Goal: Check status: Check status

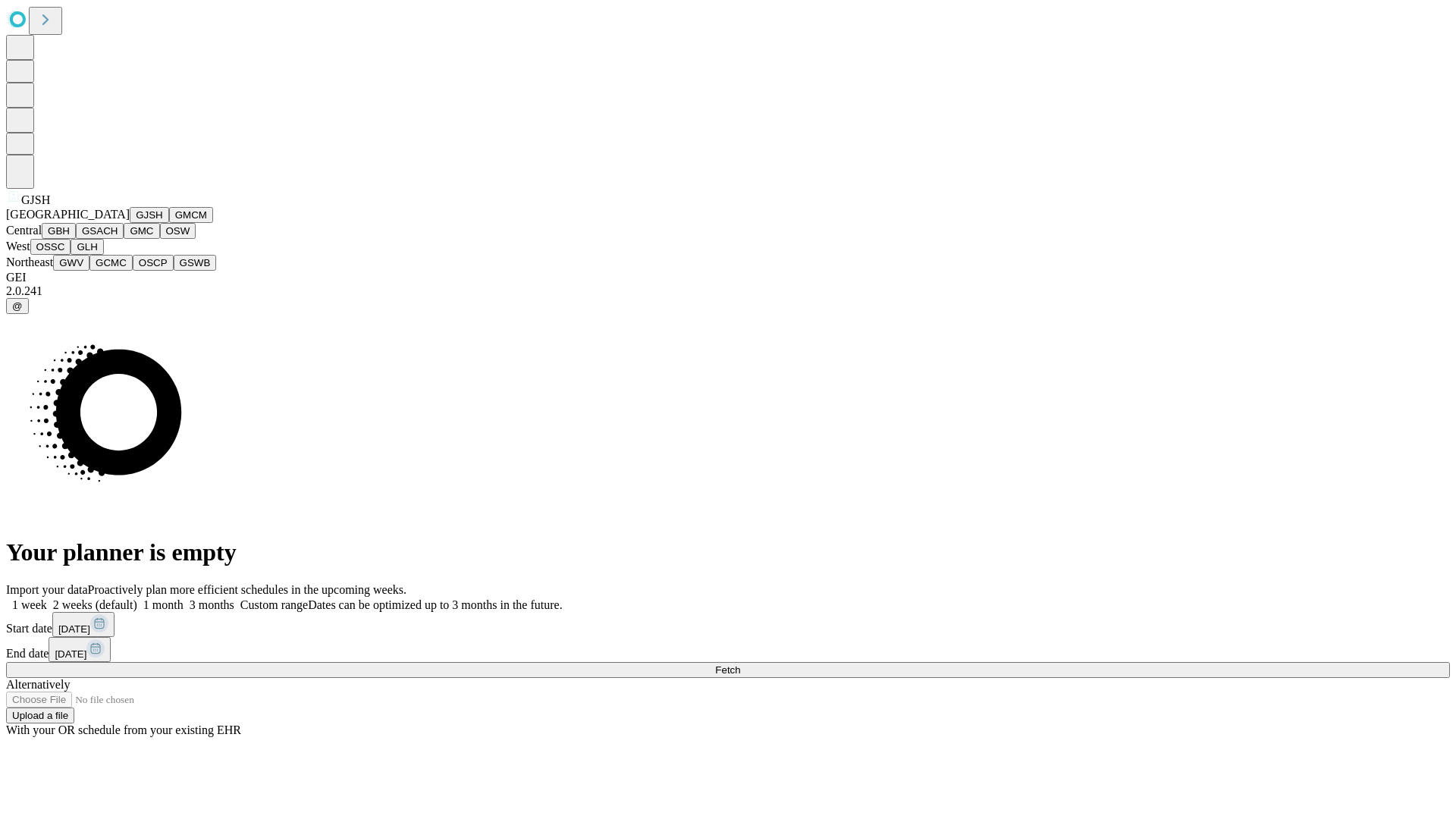
click at [129, 223] on button "GJSH" at bounding box center [149, 214] width 40 height 16
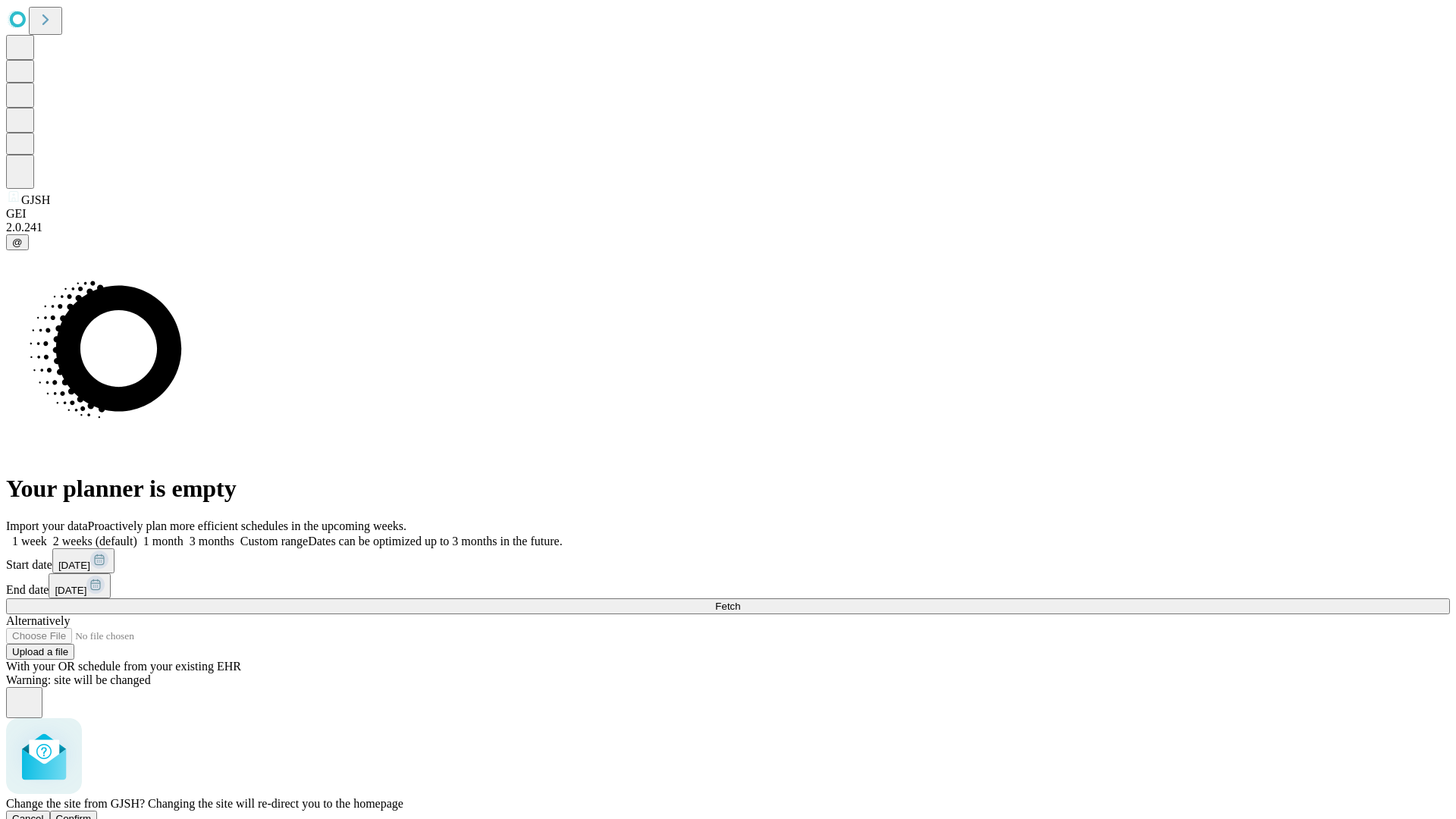
click at [91, 813] on span "Confirm" at bounding box center [73, 819] width 35 height 12
click at [47, 535] on label "1 week" at bounding box center [26, 541] width 41 height 13
click at [740, 601] on span "Fetch" at bounding box center [728, 606] width 25 height 12
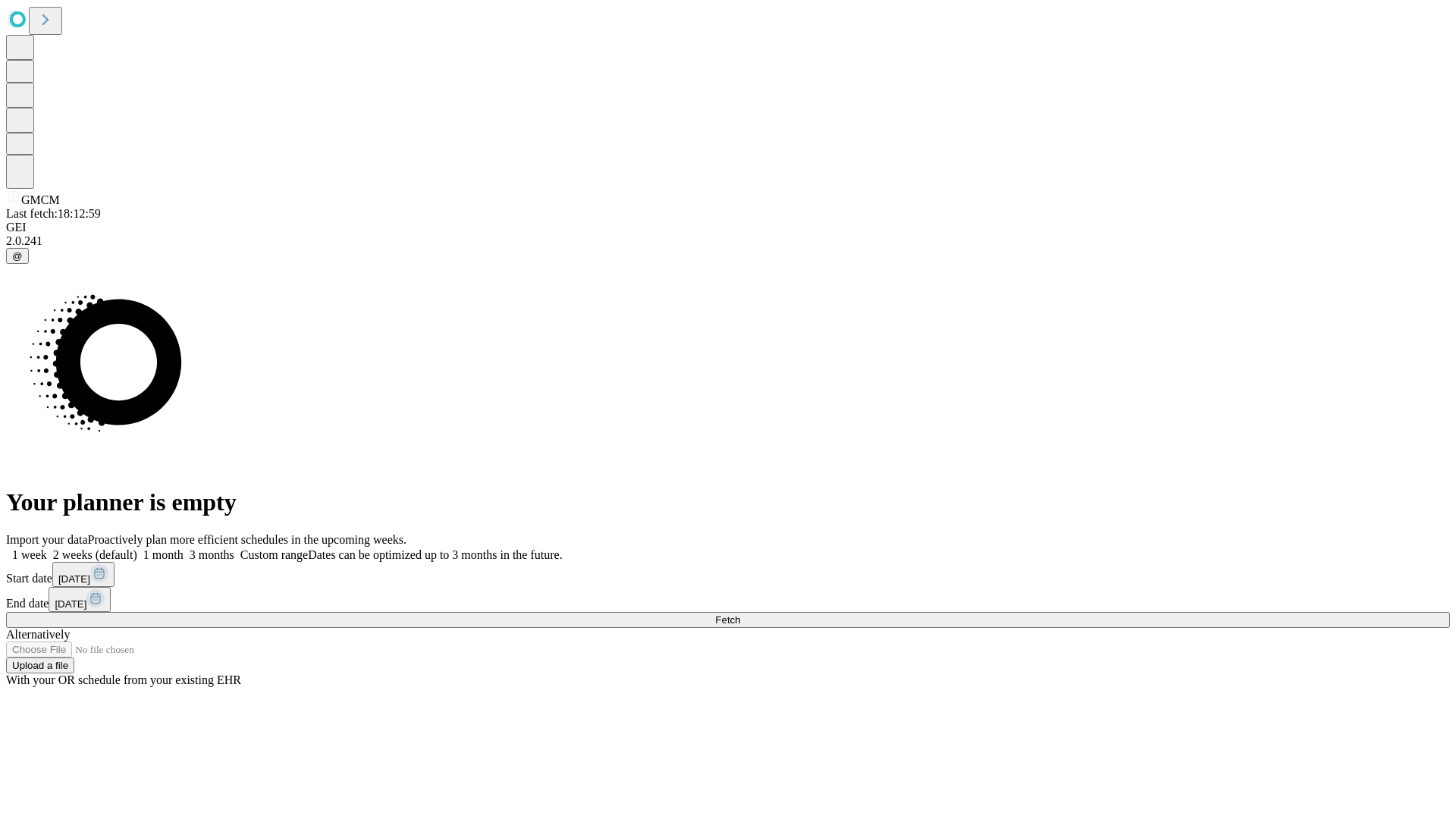
click at [740, 614] on span "Fetch" at bounding box center [728, 620] width 25 height 12
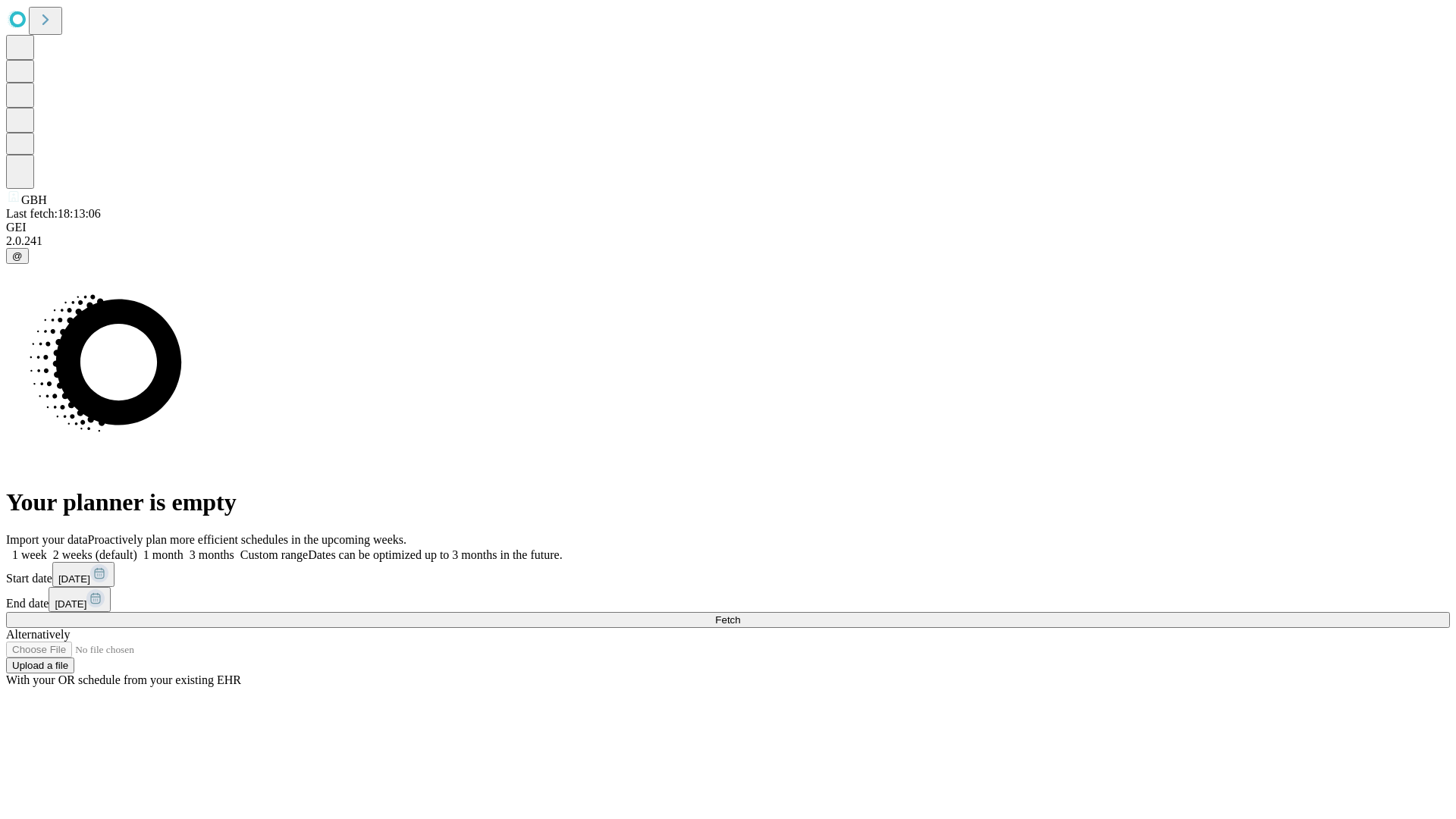
click at [47, 548] on label "1 week" at bounding box center [26, 555] width 41 height 13
click at [740, 614] on span "Fetch" at bounding box center [728, 620] width 25 height 12
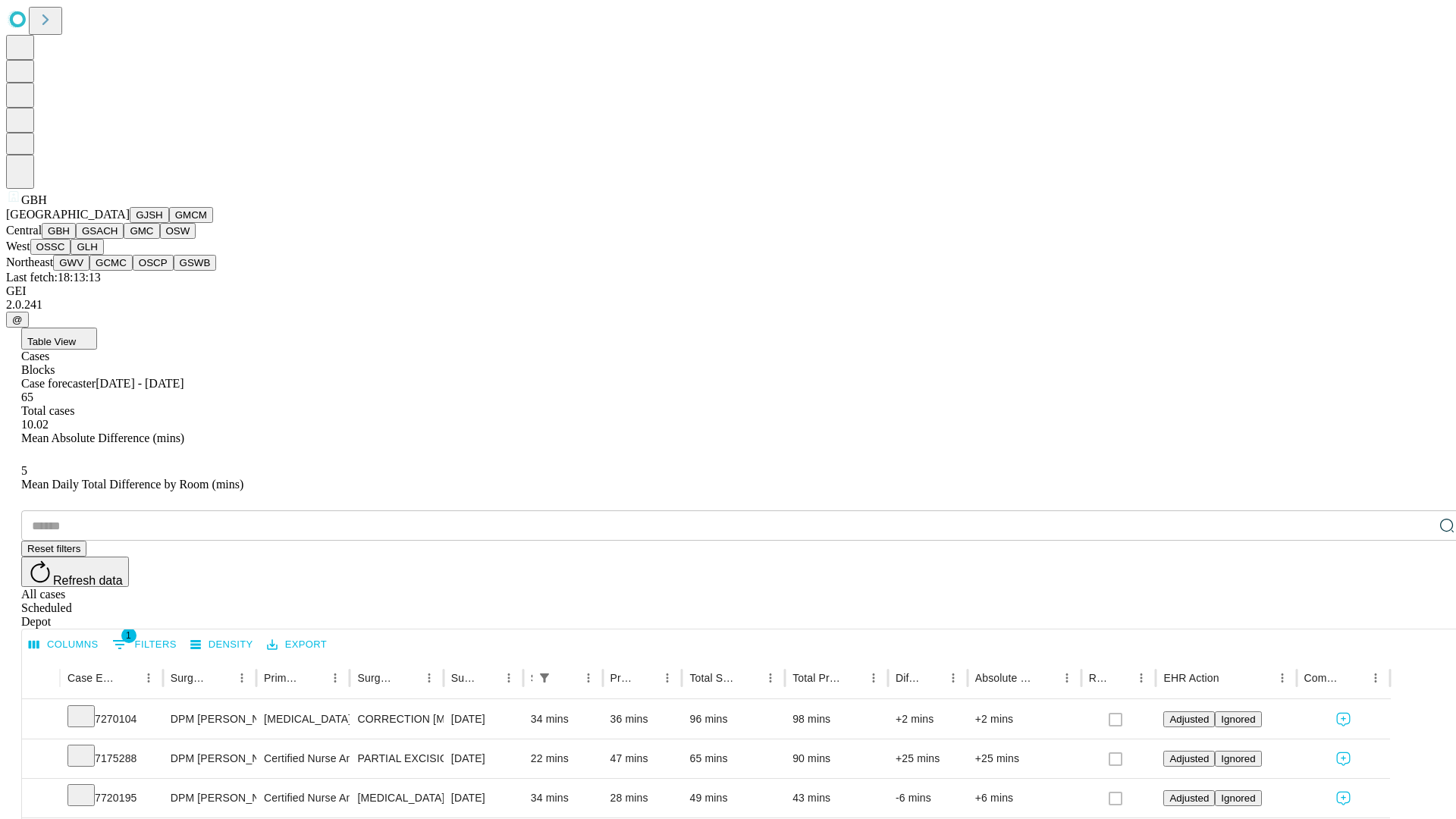
click at [118, 239] on button "GSACH" at bounding box center [100, 231] width 48 height 16
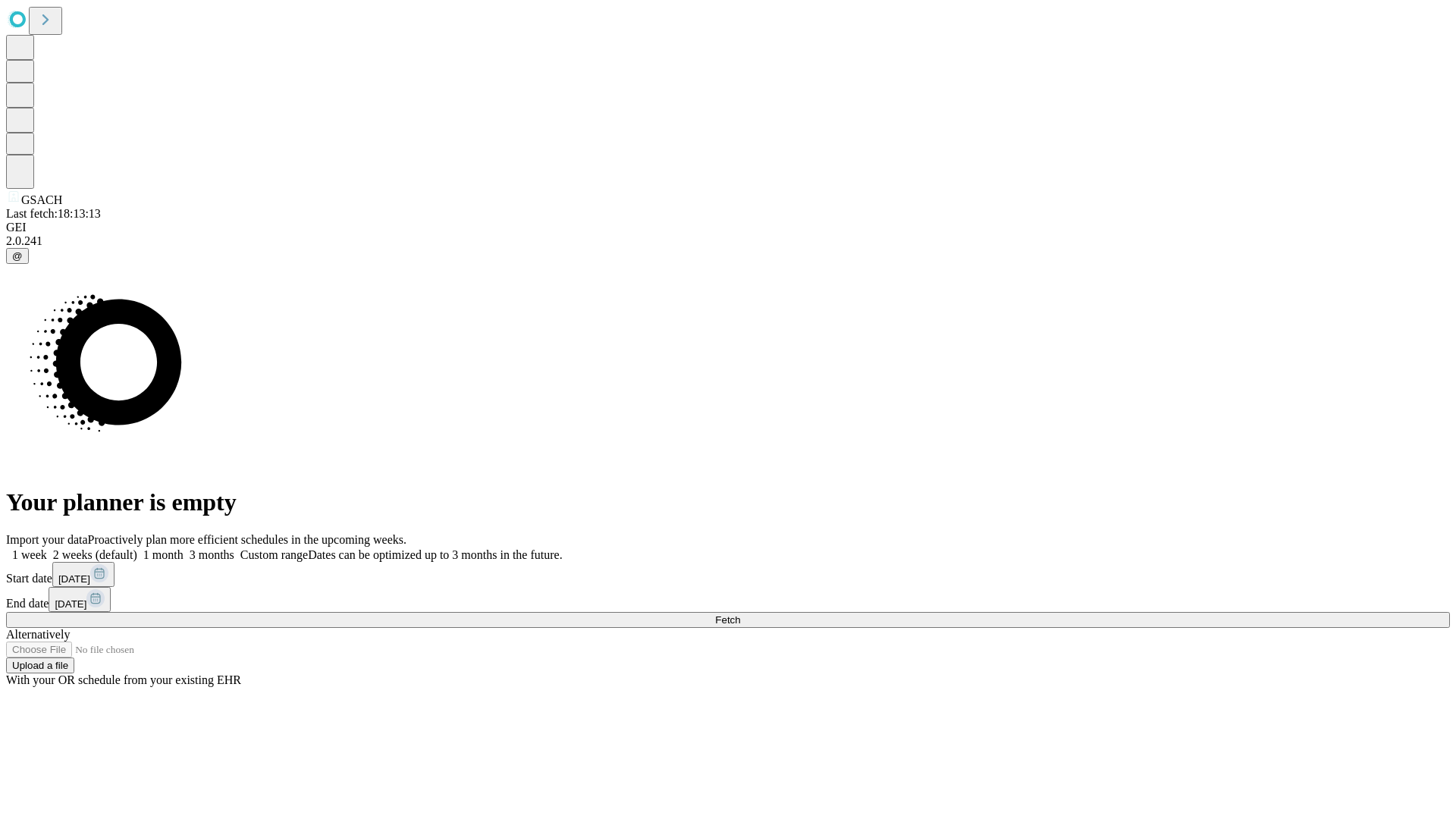
click at [47, 548] on label "1 week" at bounding box center [26, 555] width 41 height 13
click at [740, 614] on span "Fetch" at bounding box center [728, 620] width 25 height 12
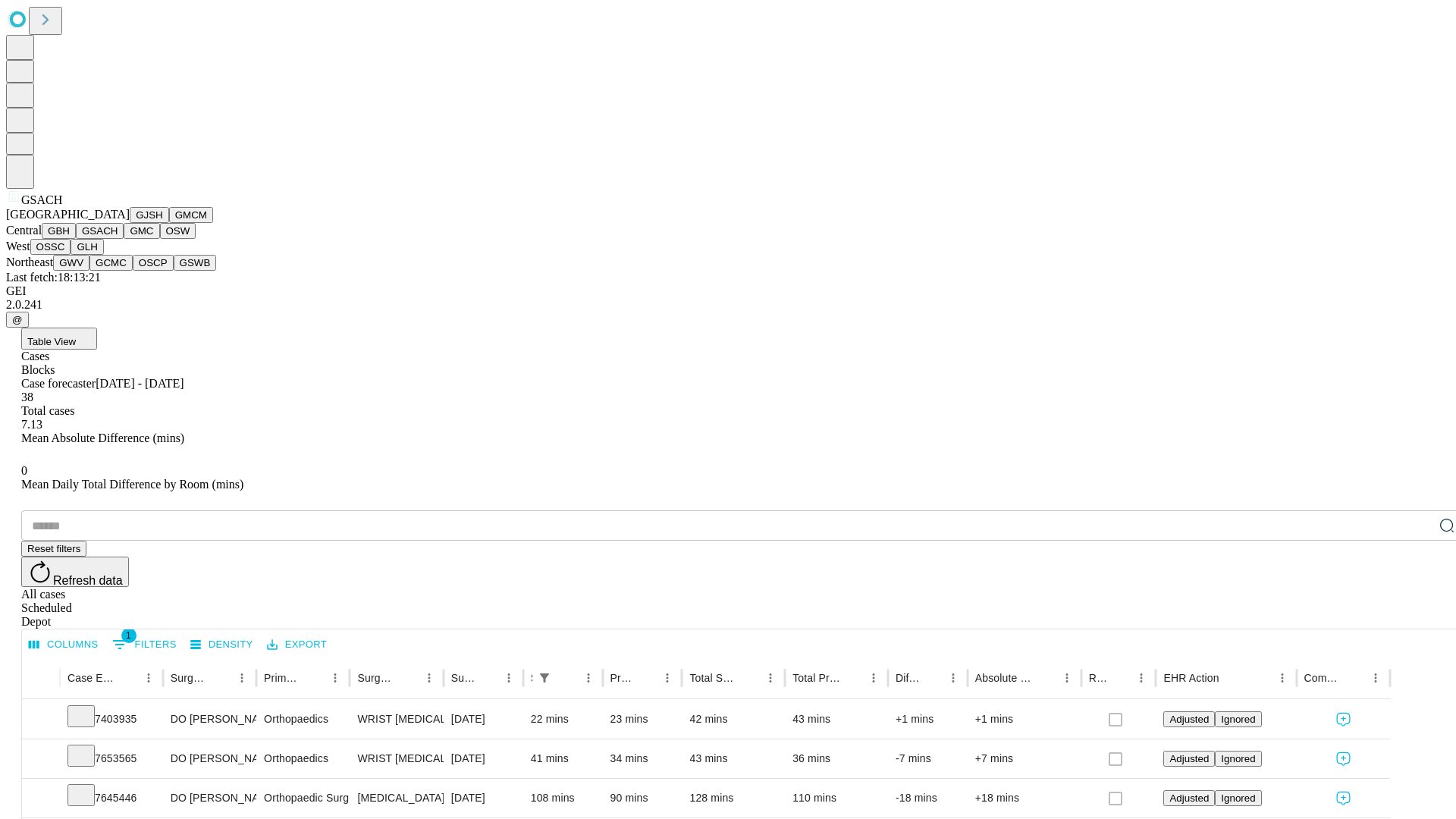
click at [124, 239] on button "GMC" at bounding box center [141, 231] width 35 height 16
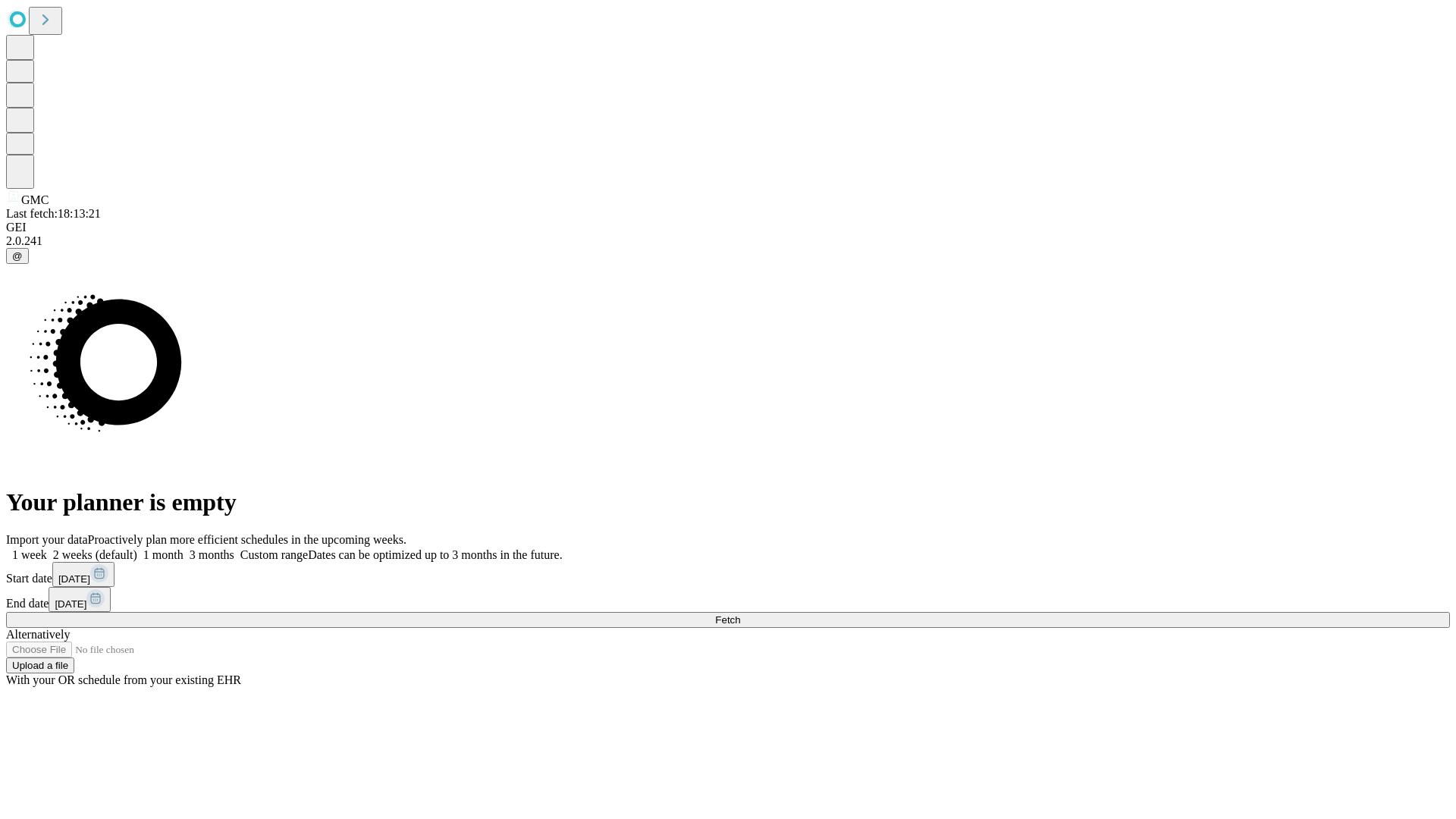
click at [740, 614] on span "Fetch" at bounding box center [728, 620] width 25 height 12
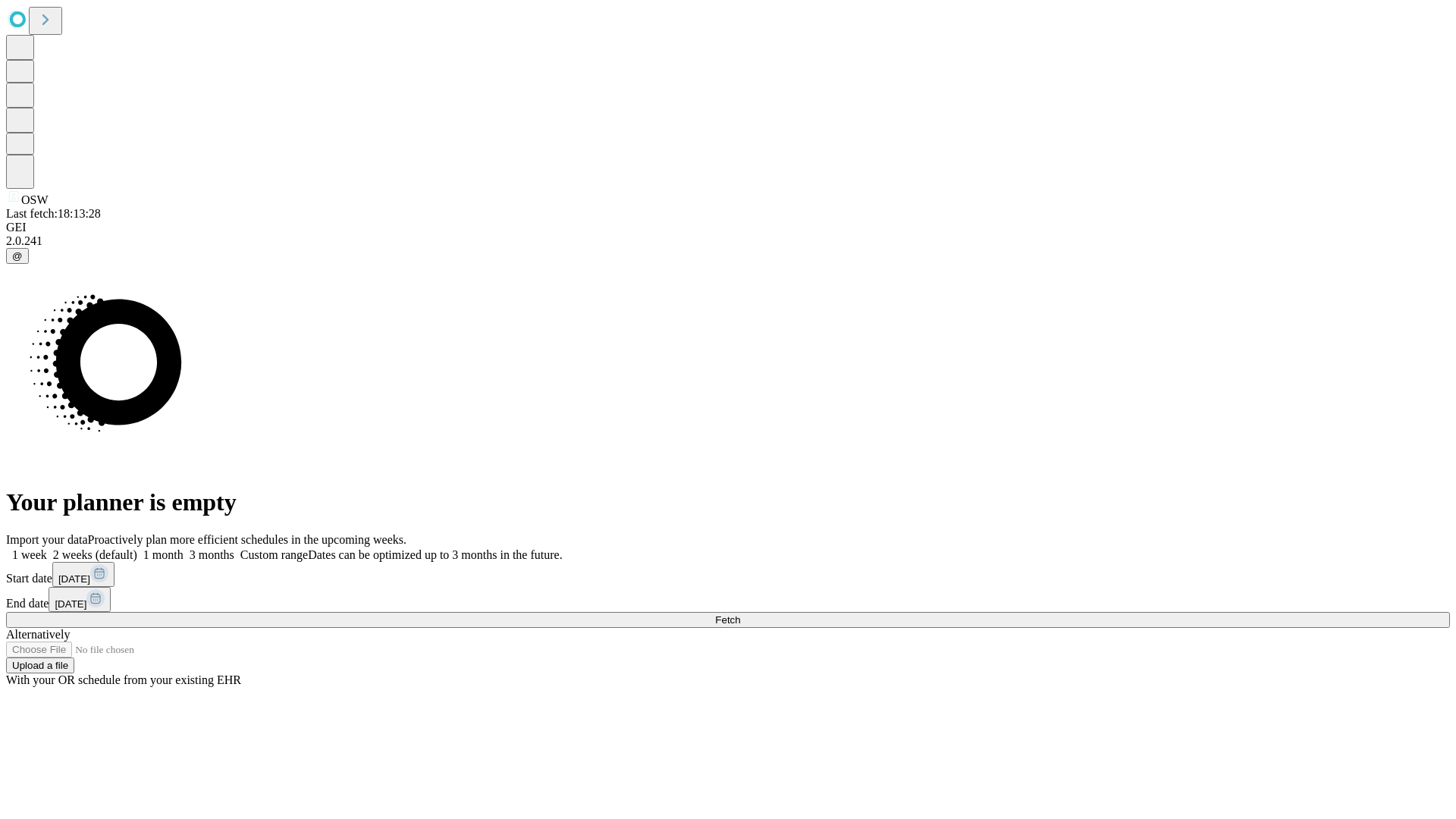
click at [47, 548] on label "1 week" at bounding box center [26, 555] width 41 height 13
click at [740, 614] on span "Fetch" at bounding box center [728, 620] width 25 height 12
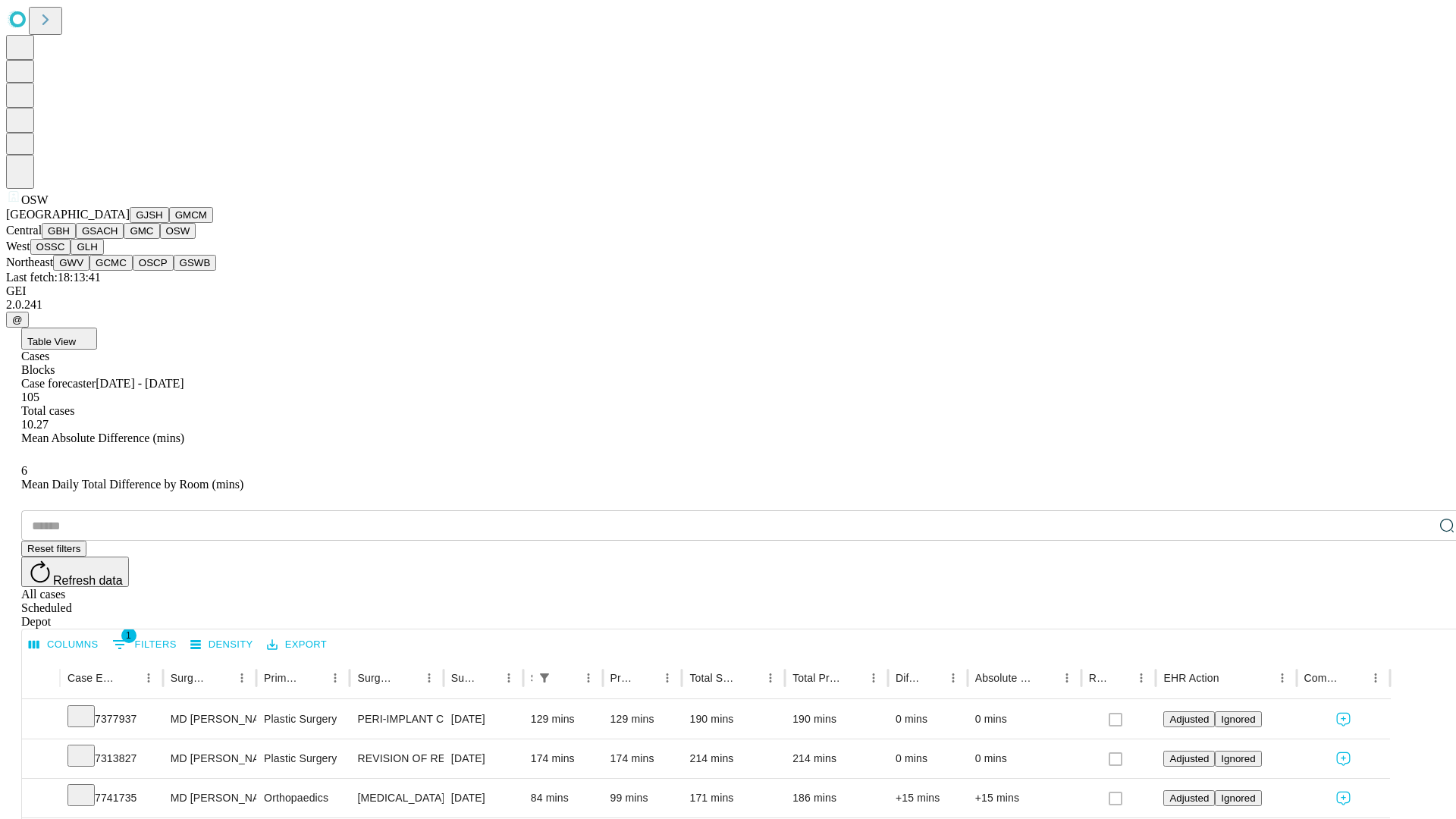
click at [72, 255] on button "OSSC" at bounding box center [51, 246] width 41 height 16
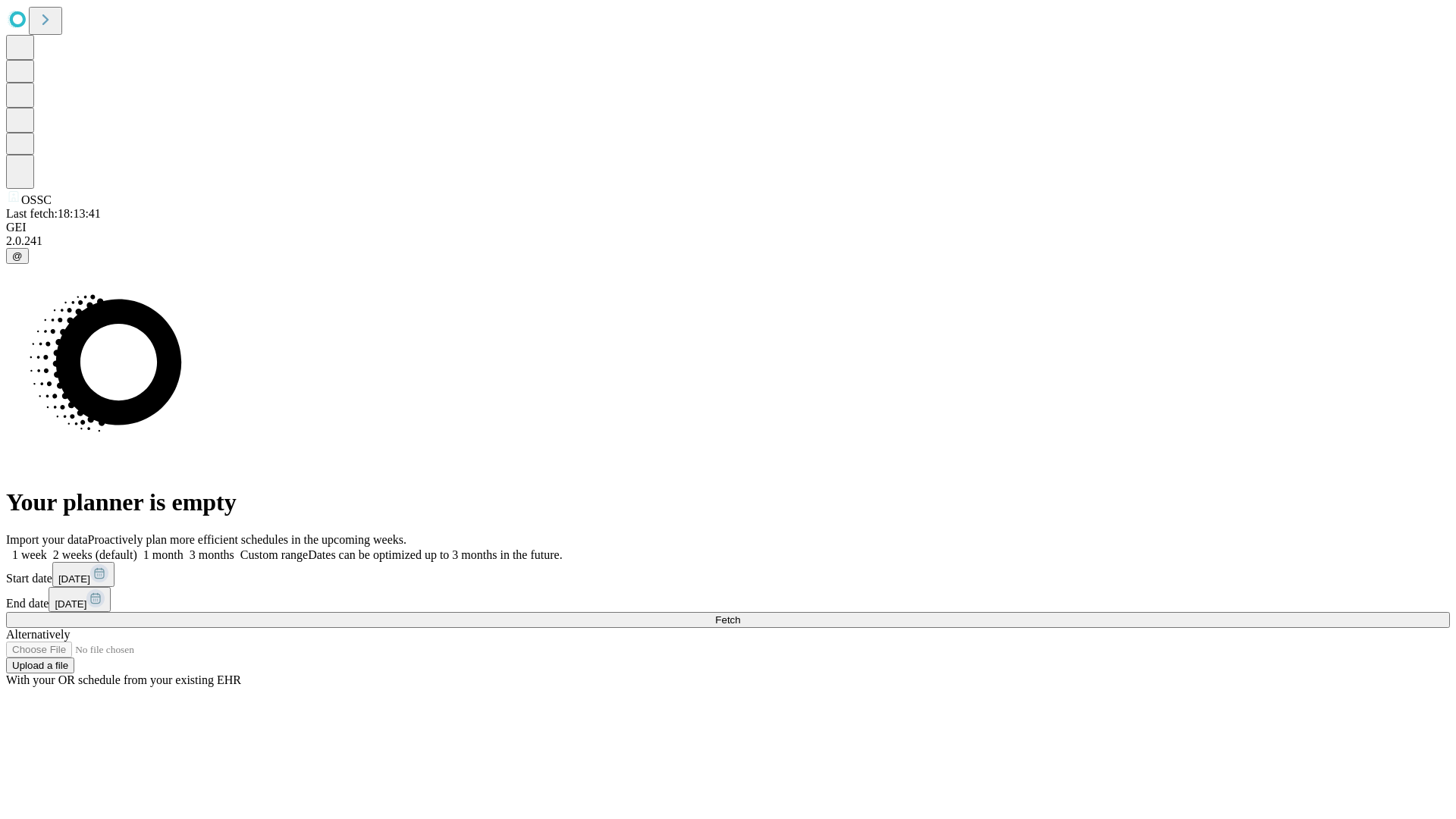
click at [740, 614] on span "Fetch" at bounding box center [728, 620] width 25 height 12
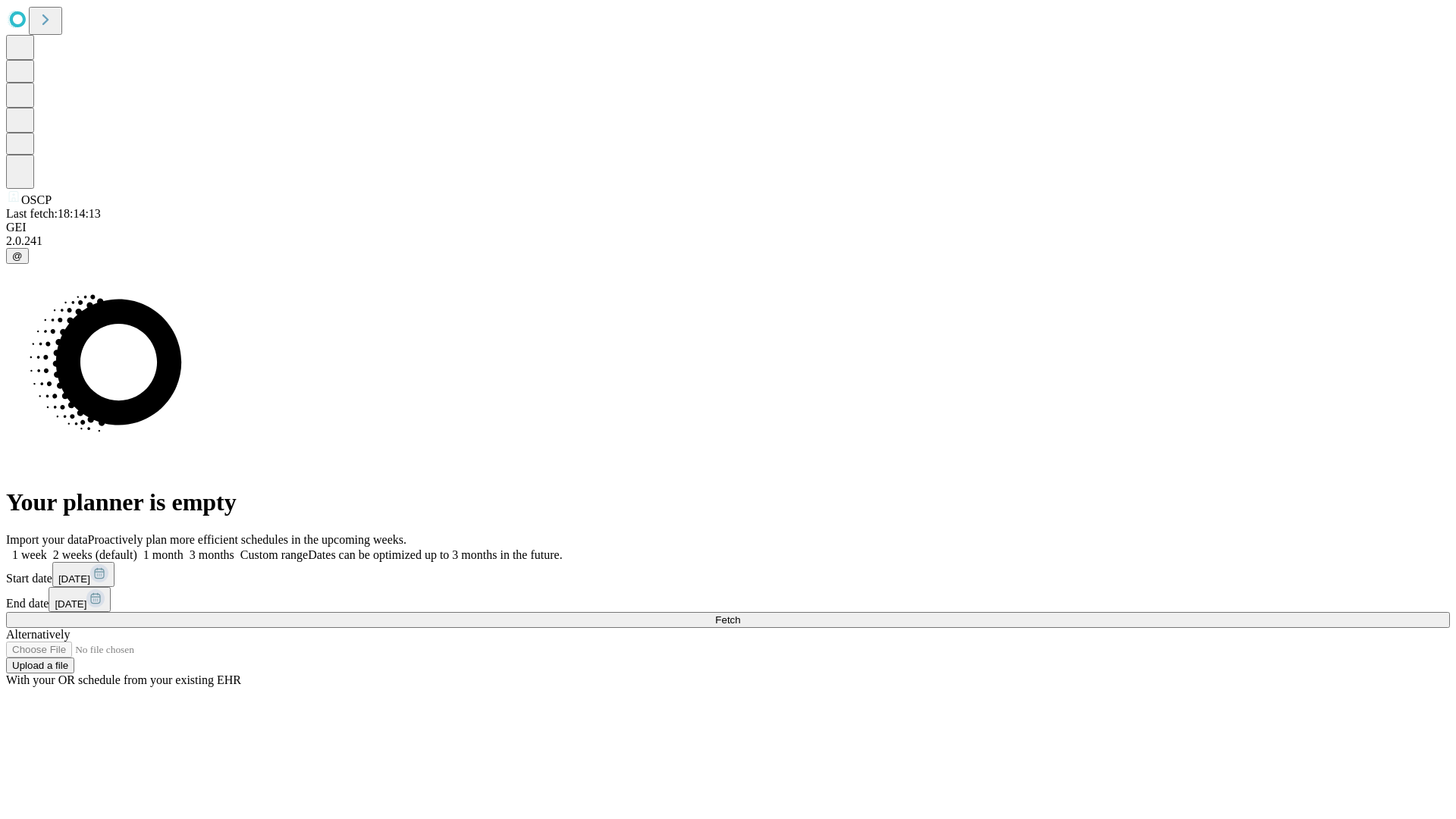
click at [47, 548] on label "1 week" at bounding box center [26, 555] width 41 height 13
click at [740, 614] on span "Fetch" at bounding box center [728, 620] width 25 height 12
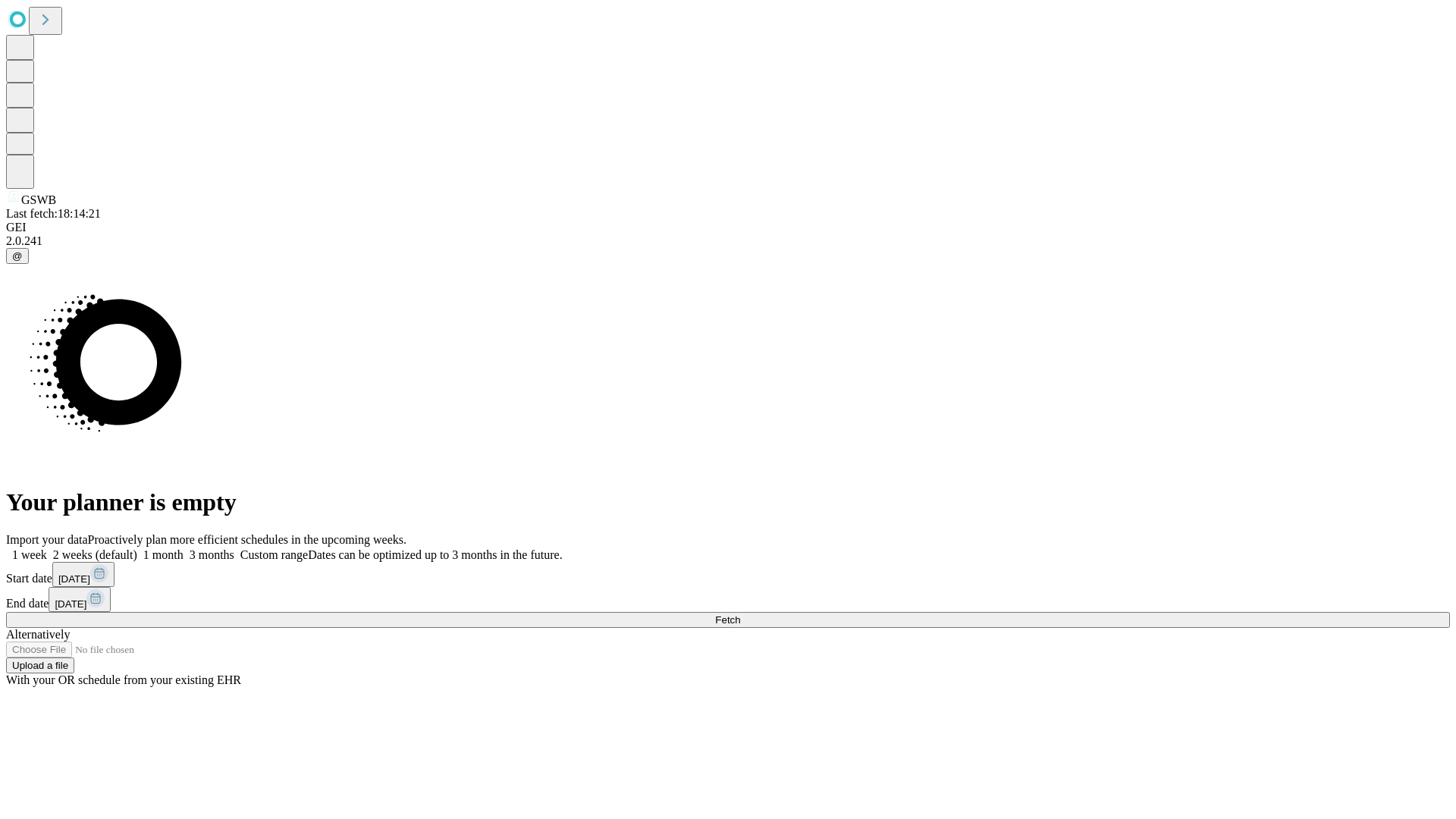
click at [740, 614] on span "Fetch" at bounding box center [728, 620] width 25 height 12
